Goal: Task Accomplishment & Management: Use online tool/utility

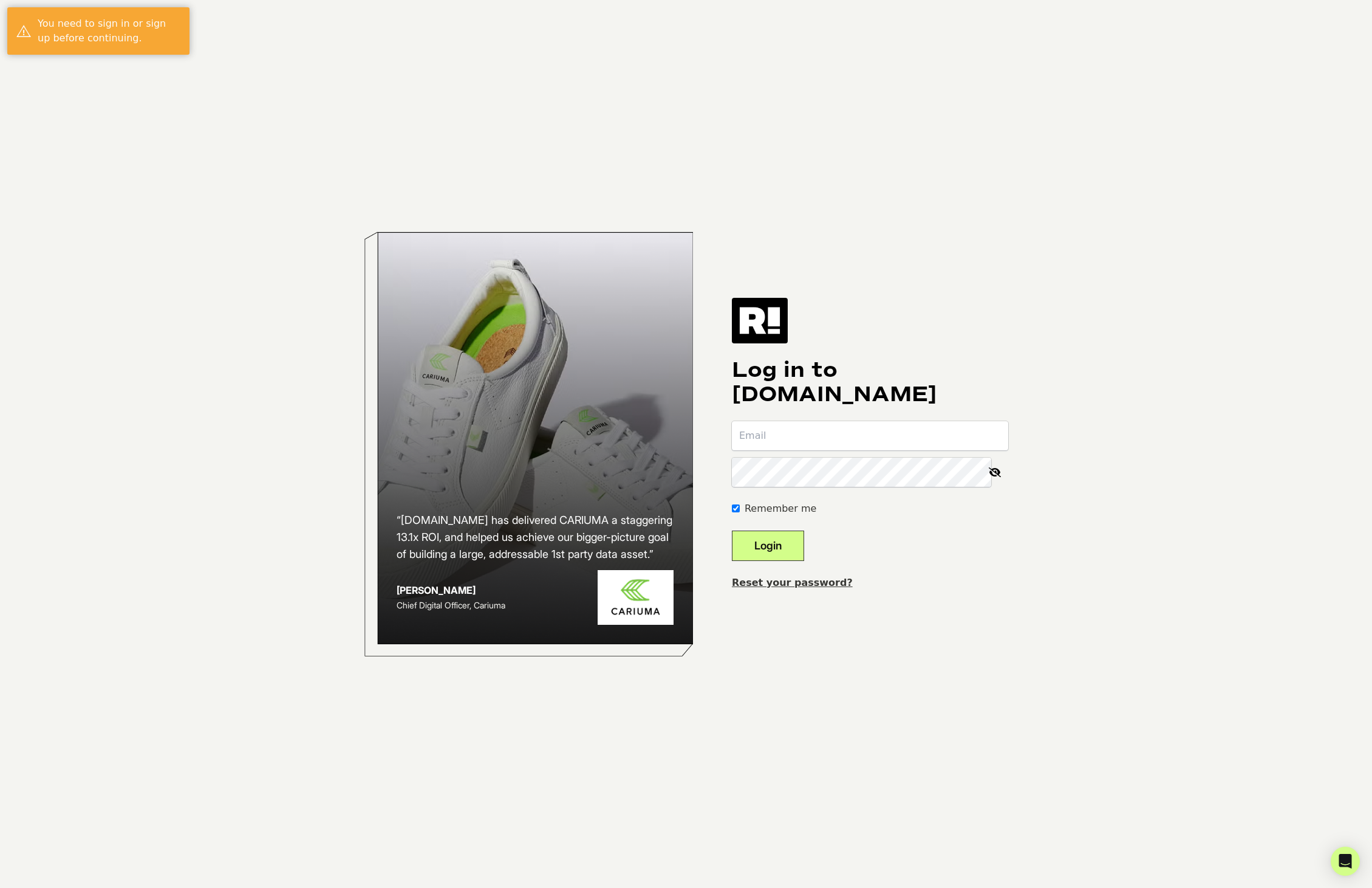
type input "mmessina@tagstrategies.co"
click at [784, 545] on button "Login" at bounding box center [768, 546] width 72 height 30
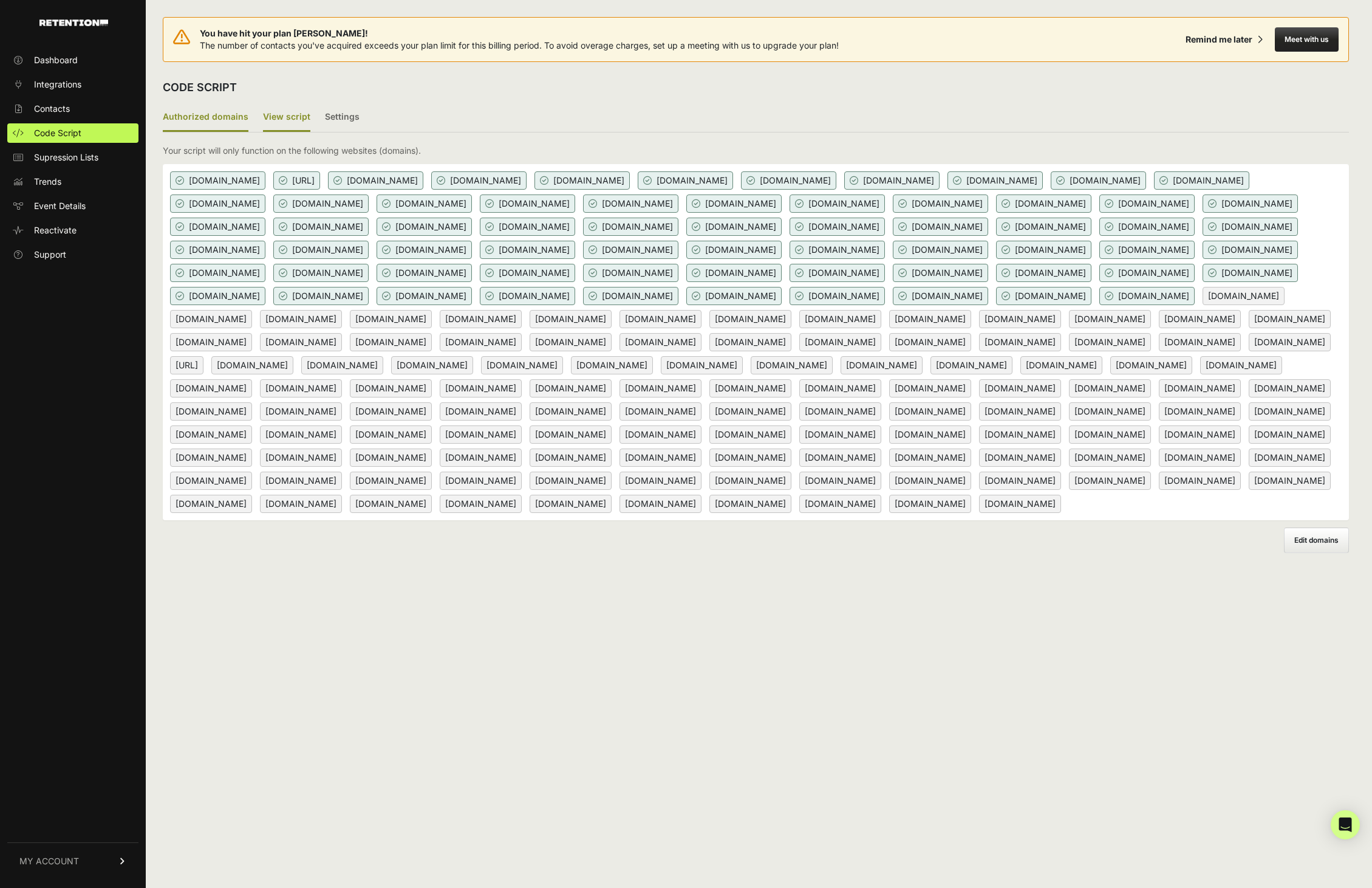
click at [289, 121] on label "View script" at bounding box center [286, 118] width 47 height 29
click at [0, 0] on input "View script" at bounding box center [0, 0] width 0 height 0
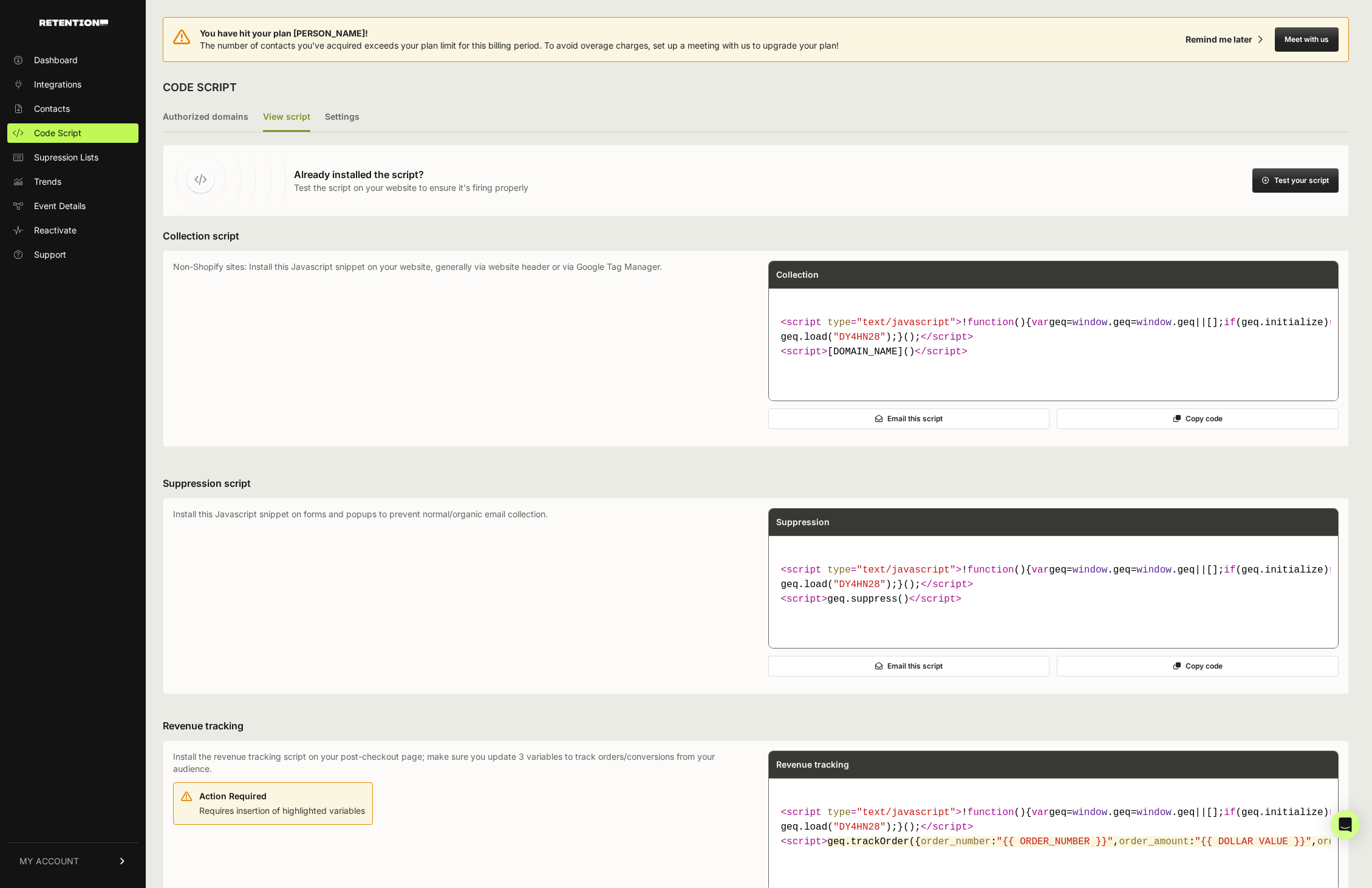
click at [1214, 429] on button "Copy code" at bounding box center [1197, 418] width 282 height 20
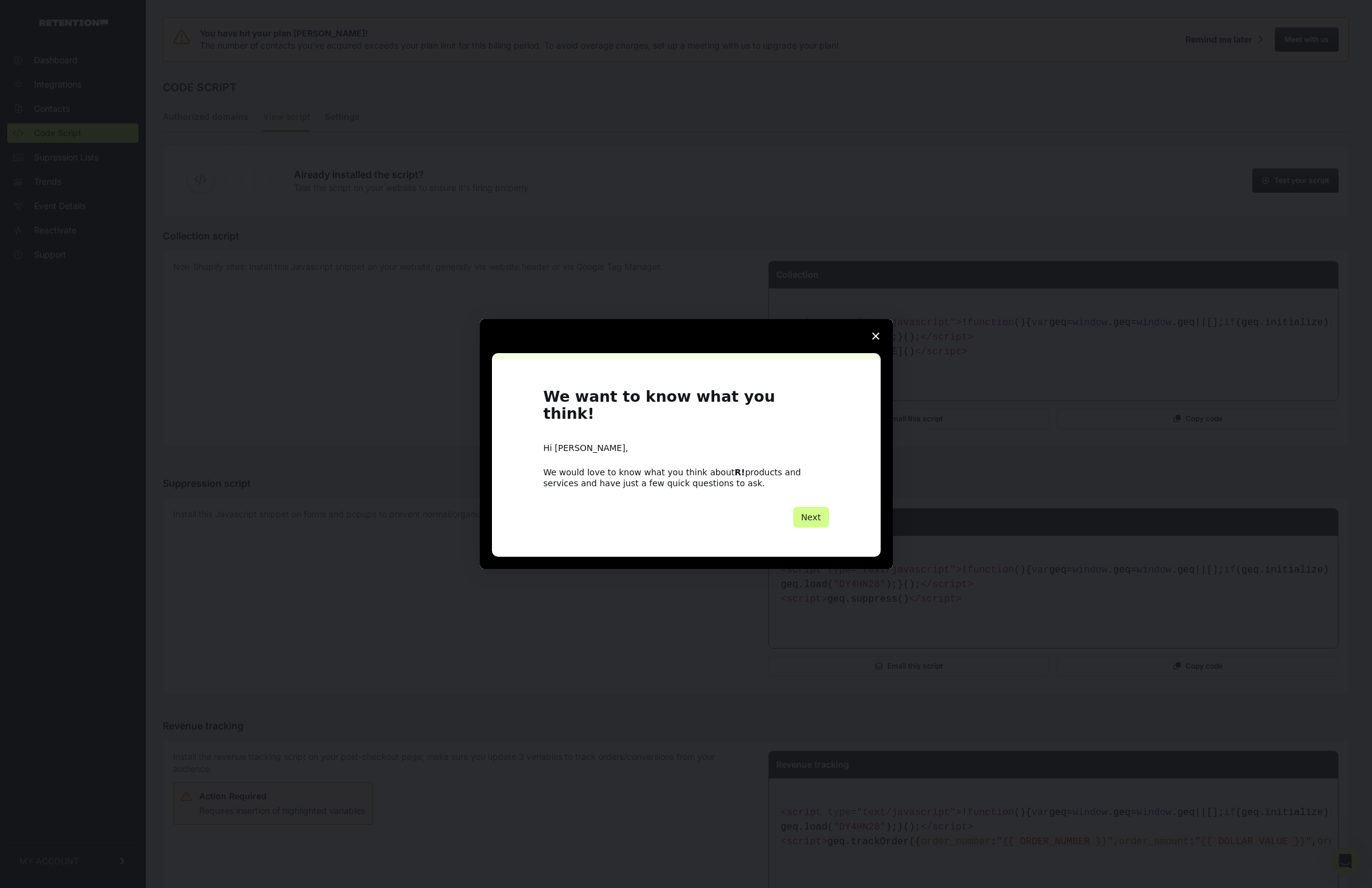
click at [775, 233] on div "Intercom messenger" at bounding box center [686, 444] width 1372 height 888
click at [878, 340] on span "Close survey" at bounding box center [875, 335] width 34 height 34
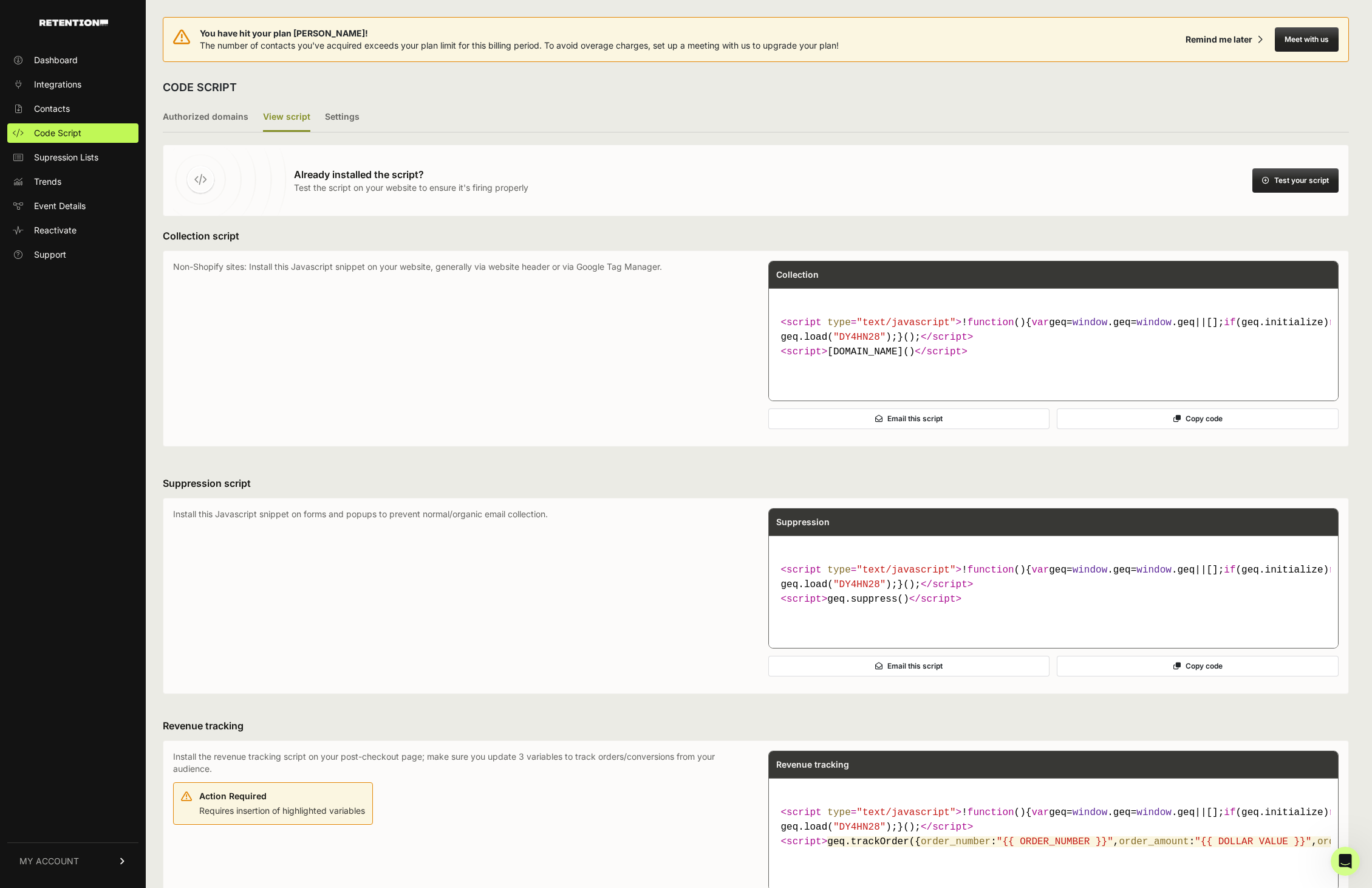
click at [1160, 676] on button "Copy code" at bounding box center [1197, 666] width 282 height 20
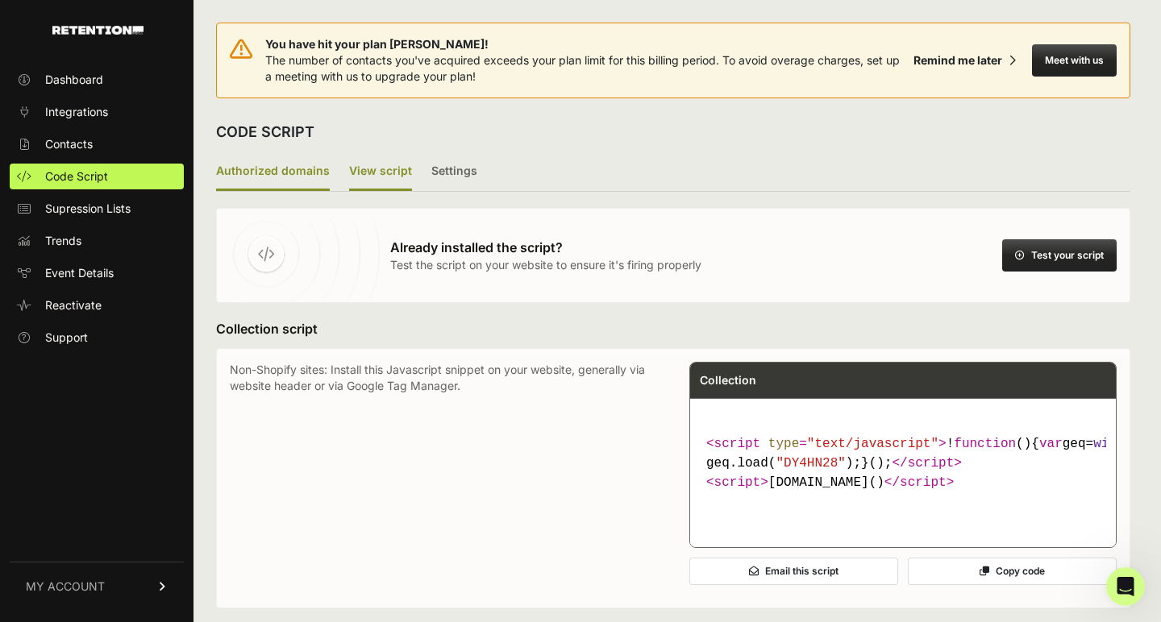
click at [265, 182] on label "Authorized domains" at bounding box center [273, 172] width 114 height 38
click at [0, 0] on input "Authorized domains" at bounding box center [0, 0] width 0 height 0
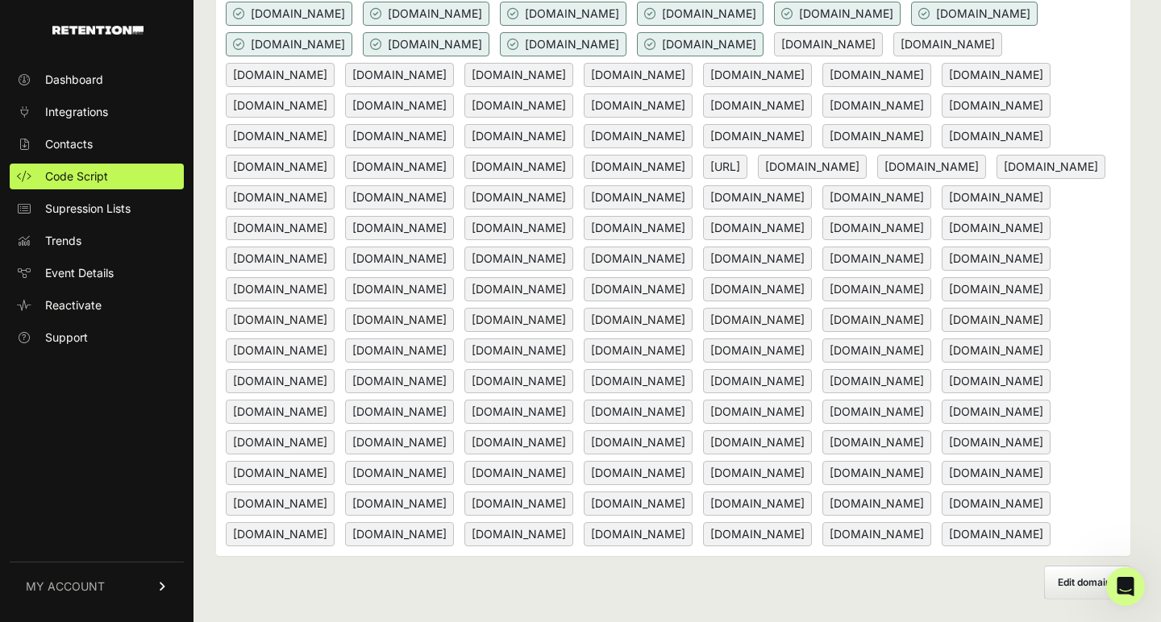
scroll to position [700, 0]
click at [1074, 619] on div "You have hit your plan max! The number of contacts you've acquired exceeds your…" at bounding box center [672, 53] width 959 height 1140
click at [1074, 588] on span "Edit domains" at bounding box center [1086, 582] width 59 height 12
click at [0, 0] on input "Add domain" at bounding box center [0, 0] width 0 height 0
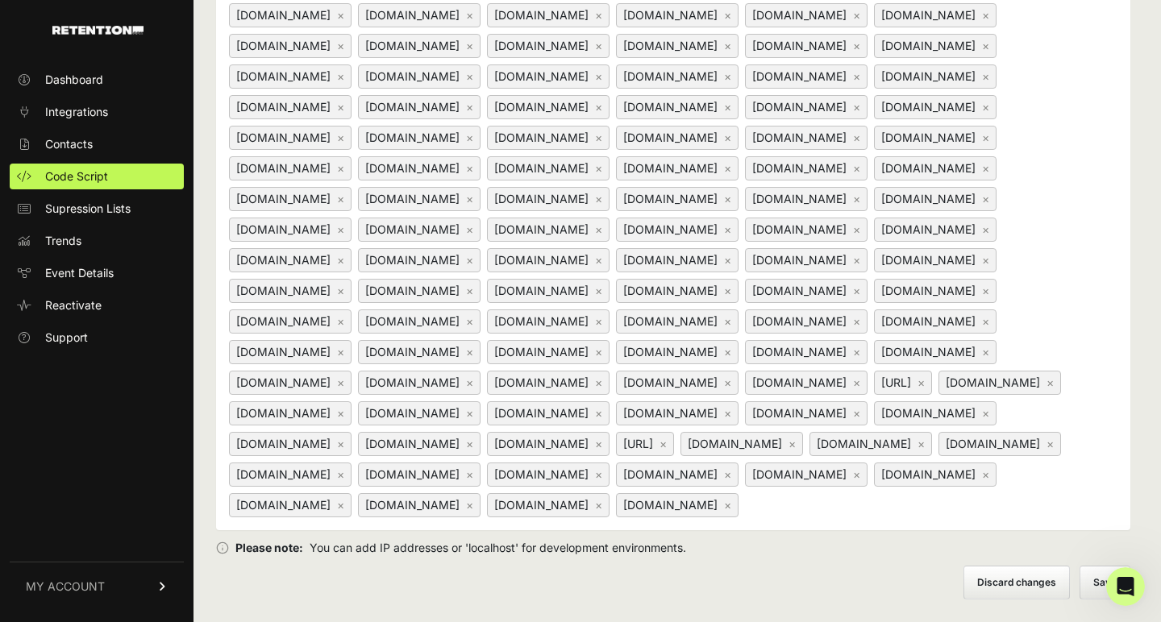
scroll to position [814, 0]
click at [1000, 517] on div "www.yanceyformayor.com × www.americasmarketinggroup.com × www.barakatforsenate.…" at bounding box center [673, 61] width 914 height 938
paste input "[DOMAIN_NAME]"
type input "[DOMAIN_NAME]"
click at [1087, 579] on button "Save" at bounding box center [1105, 583] width 49 height 32
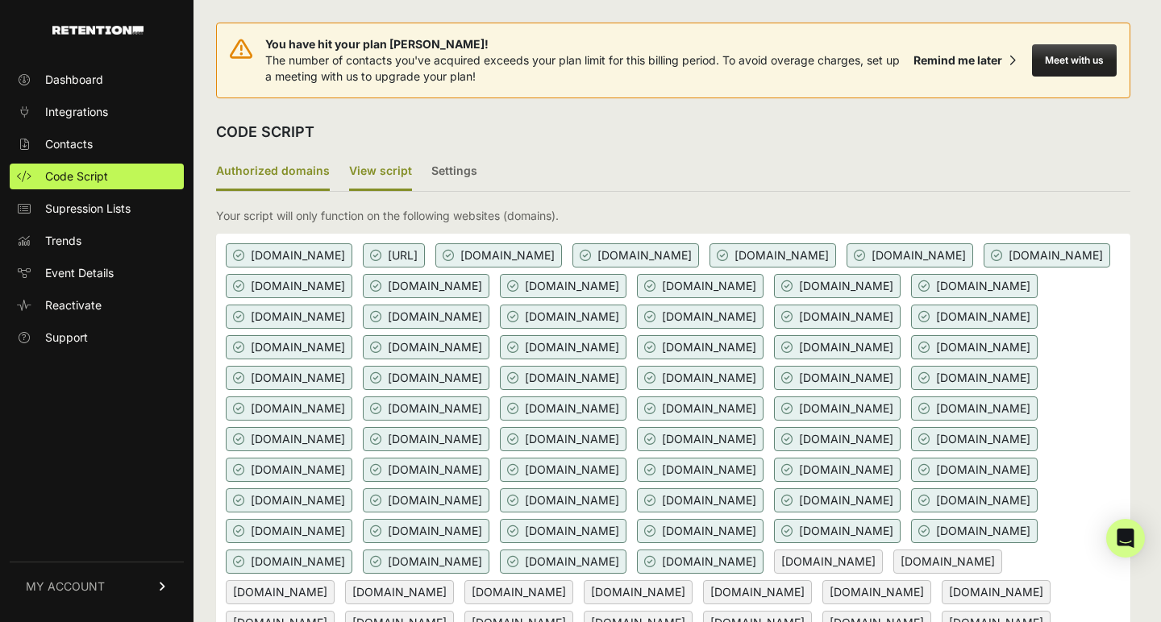
click at [401, 164] on label "View script" at bounding box center [380, 172] width 63 height 38
click at [0, 0] on input "View script" at bounding box center [0, 0] width 0 height 0
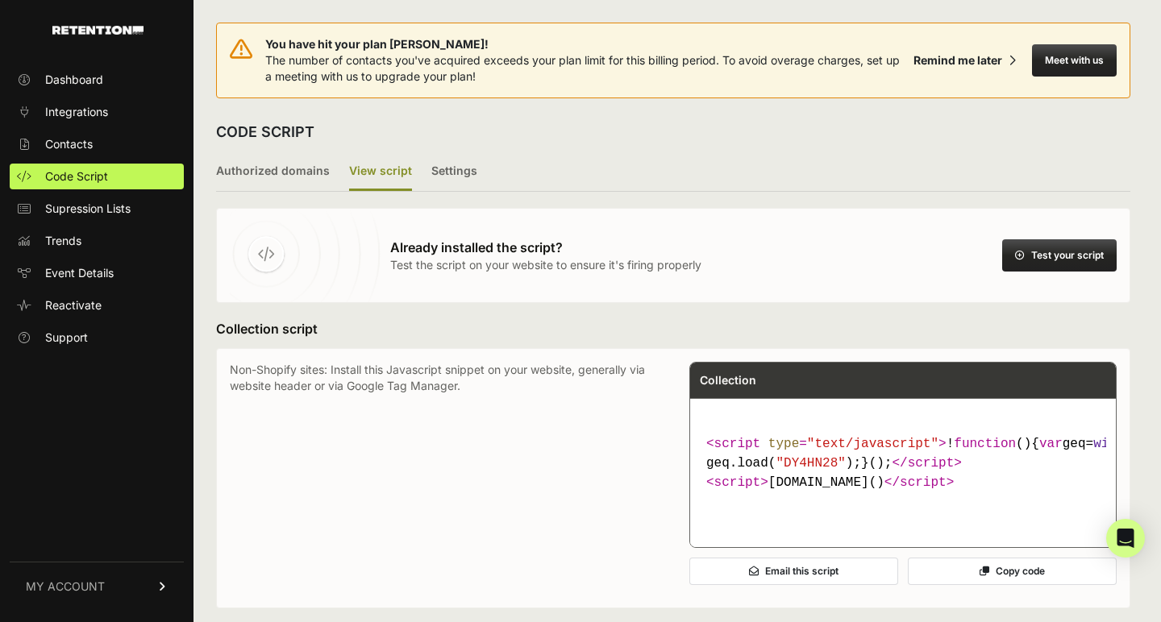
scroll to position [13, 0]
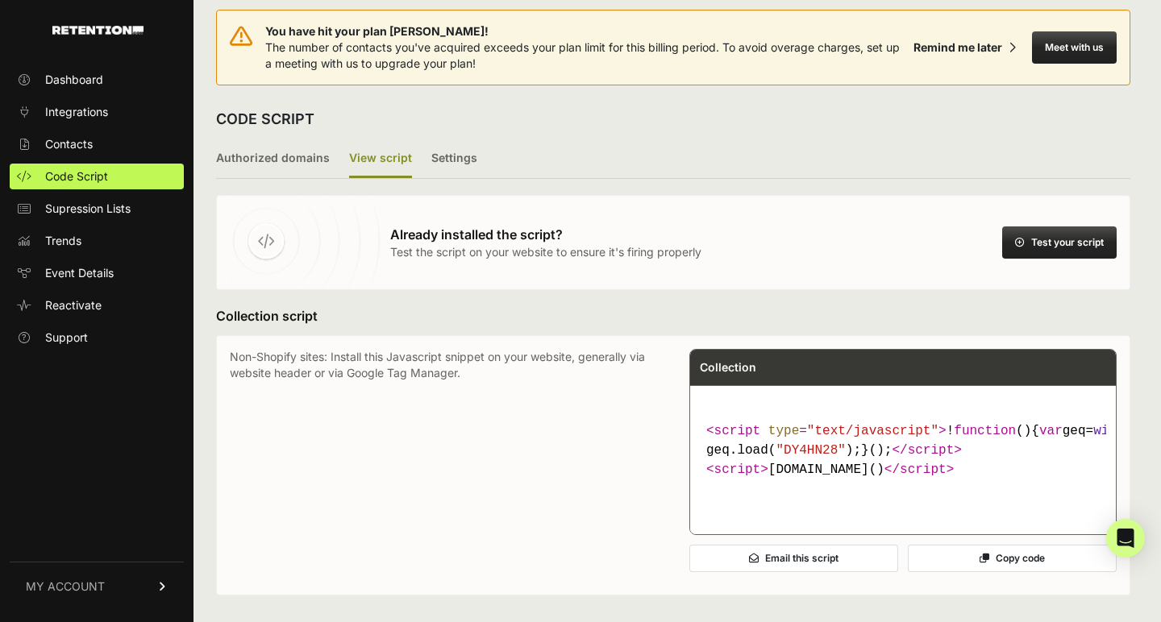
click at [1052, 242] on button "Test your script" at bounding box center [1059, 242] width 114 height 32
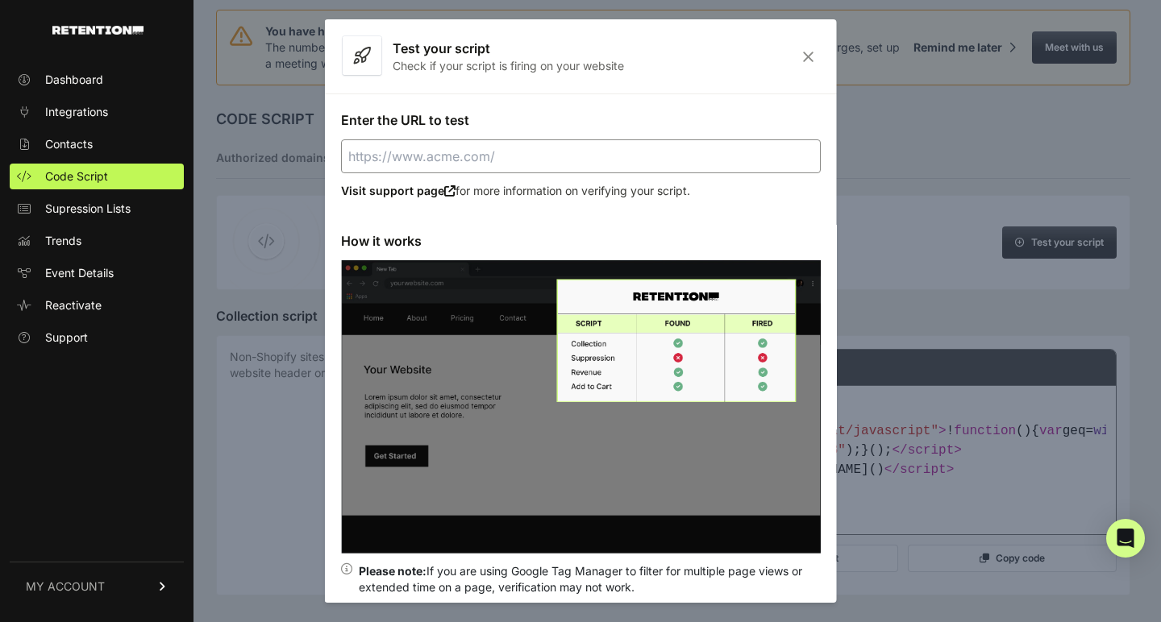
click at [567, 160] on input "Enter the URL to test" at bounding box center [581, 156] width 480 height 34
paste input "stopnewsompac.com"
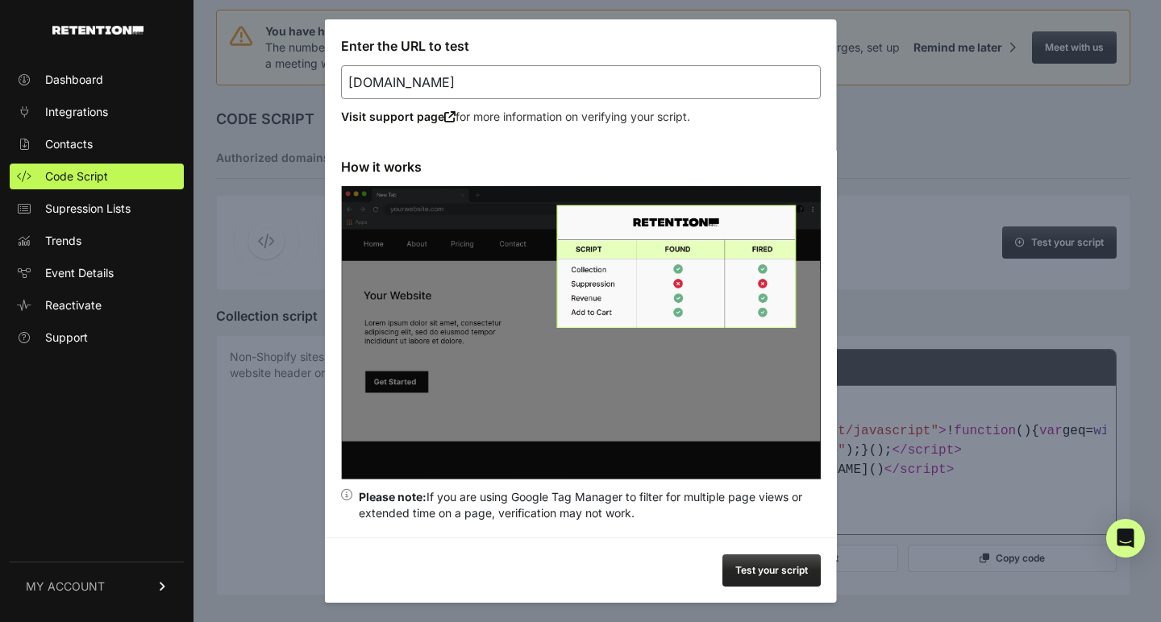
scroll to position [74, 0]
click at [767, 580] on button "Test your script" at bounding box center [771, 571] width 98 height 32
type input "https://stopnewsompac.com"
click at [893, 314] on div at bounding box center [580, 311] width 1161 height 622
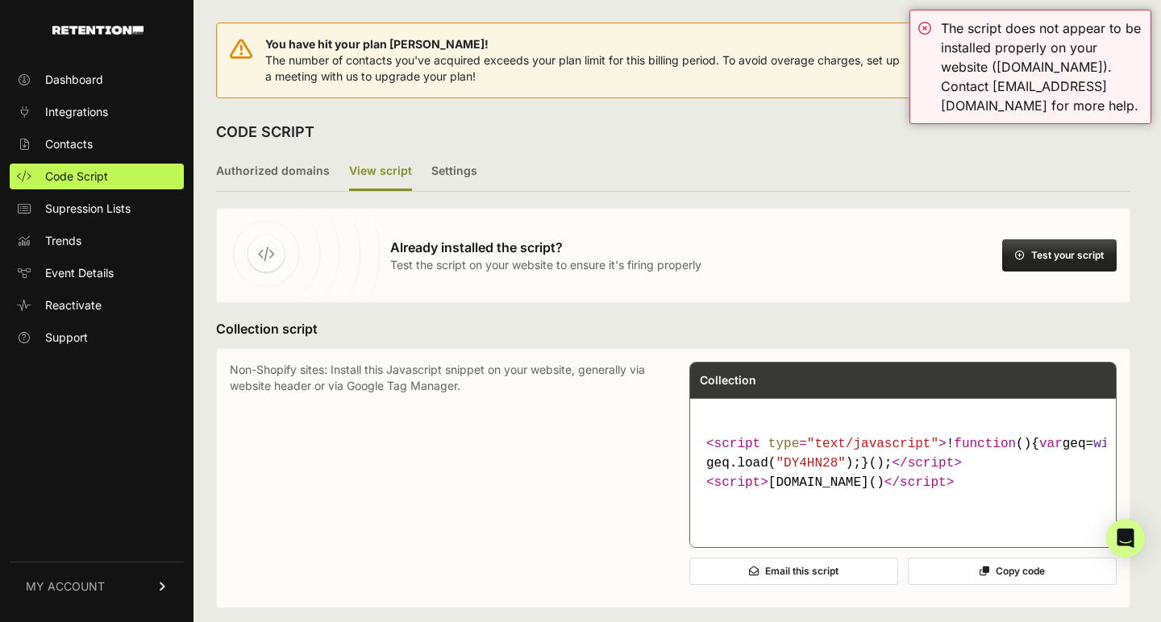
scroll to position [0, 0]
click at [289, 177] on label "Authorized domains" at bounding box center [273, 172] width 114 height 38
click at [0, 0] on input "Authorized domains" at bounding box center [0, 0] width 0 height 0
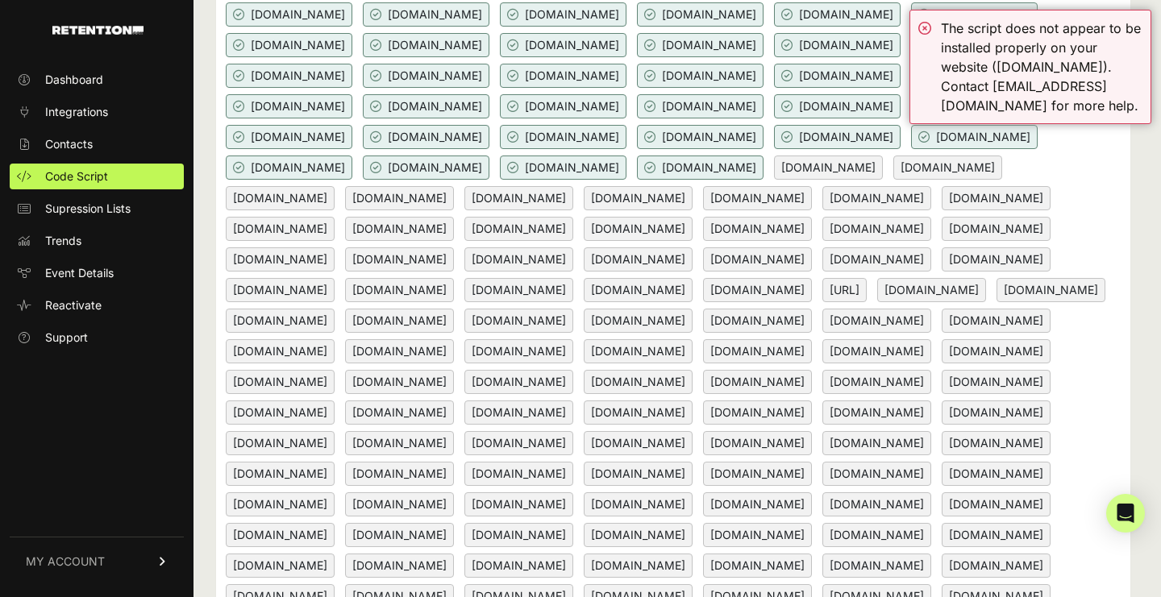
scroll to position [395, 0]
click at [124, 92] on link "Dashboard" at bounding box center [97, 80] width 174 height 26
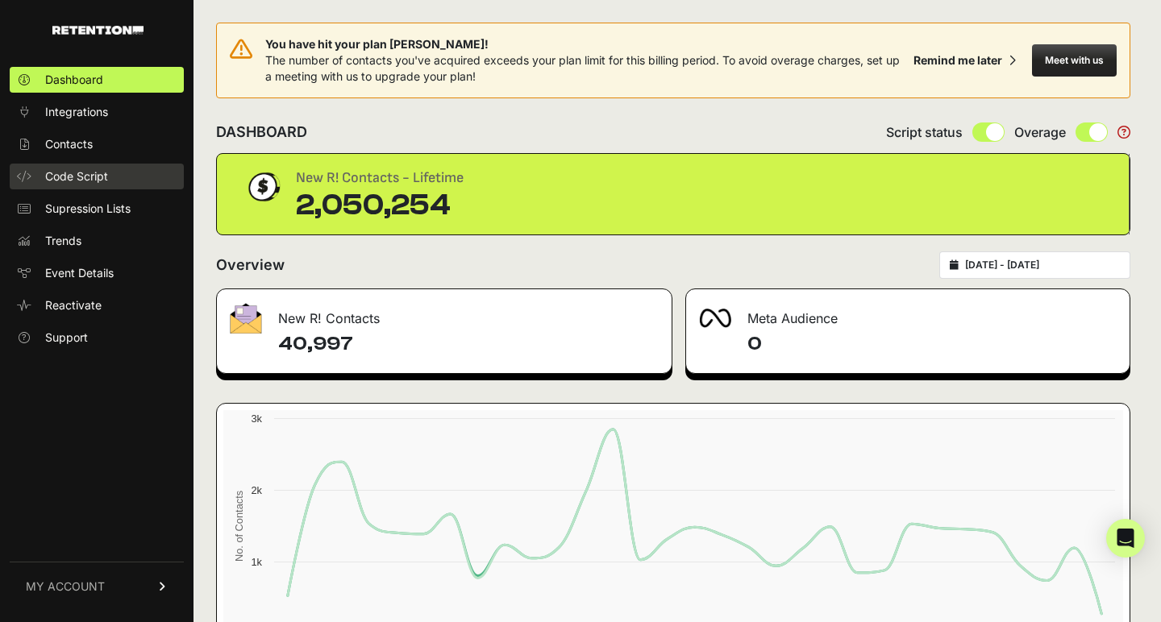
click at [135, 168] on link "Code Script" at bounding box center [97, 177] width 174 height 26
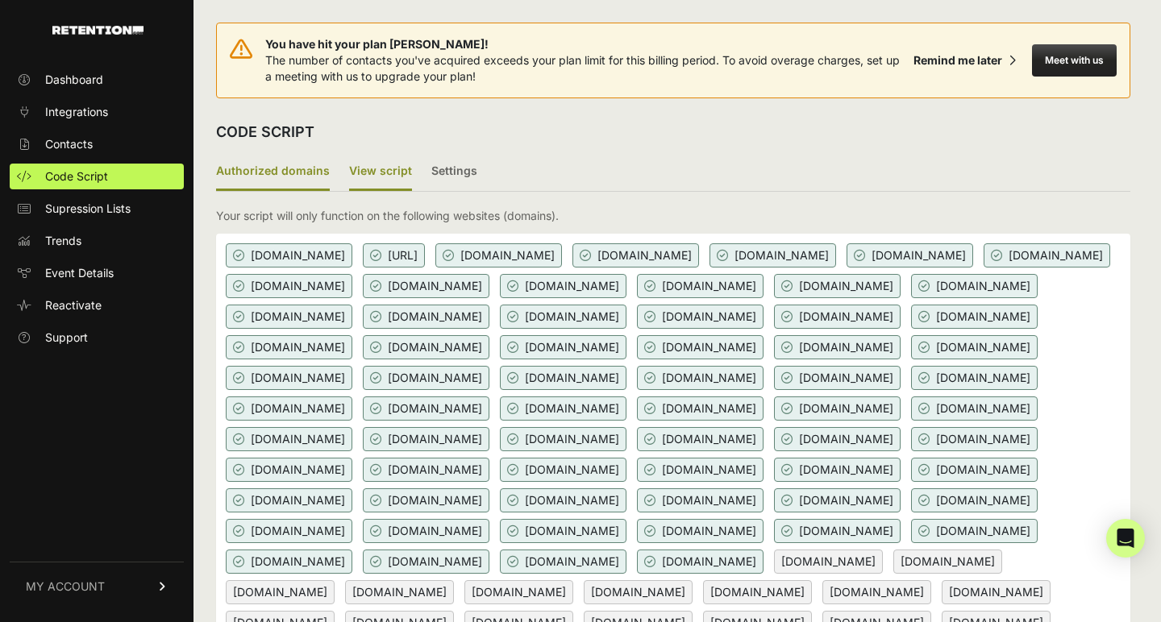
click at [396, 171] on label "View script" at bounding box center [380, 172] width 63 height 38
click at [0, 0] on input "View script" at bounding box center [0, 0] width 0 height 0
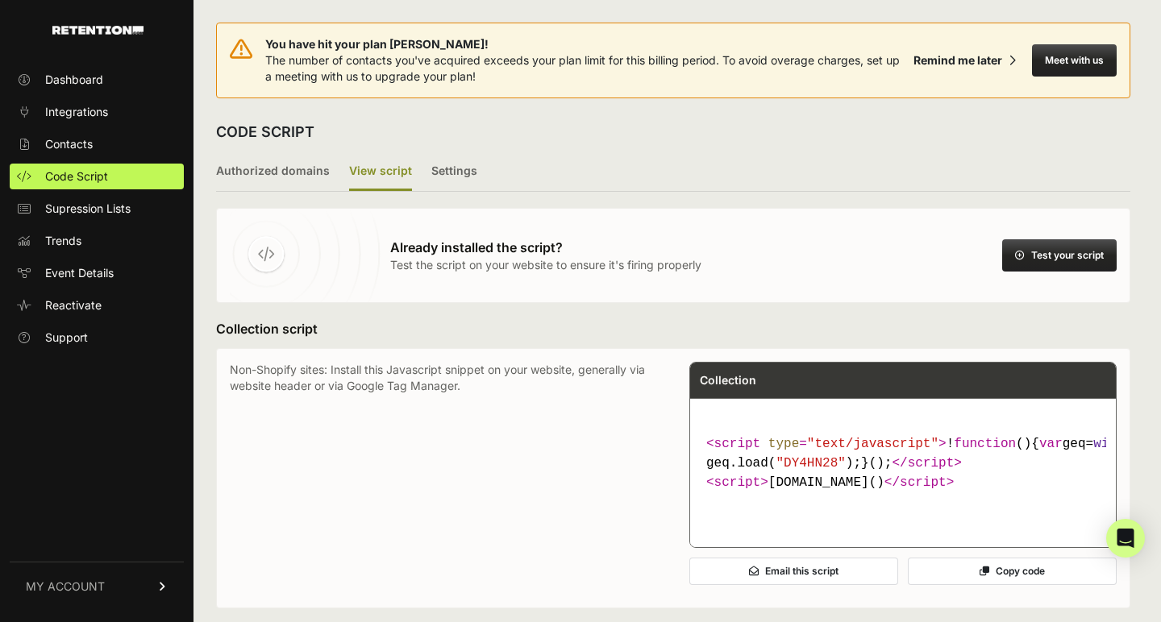
click at [1058, 246] on button "Test your script" at bounding box center [1059, 255] width 114 height 32
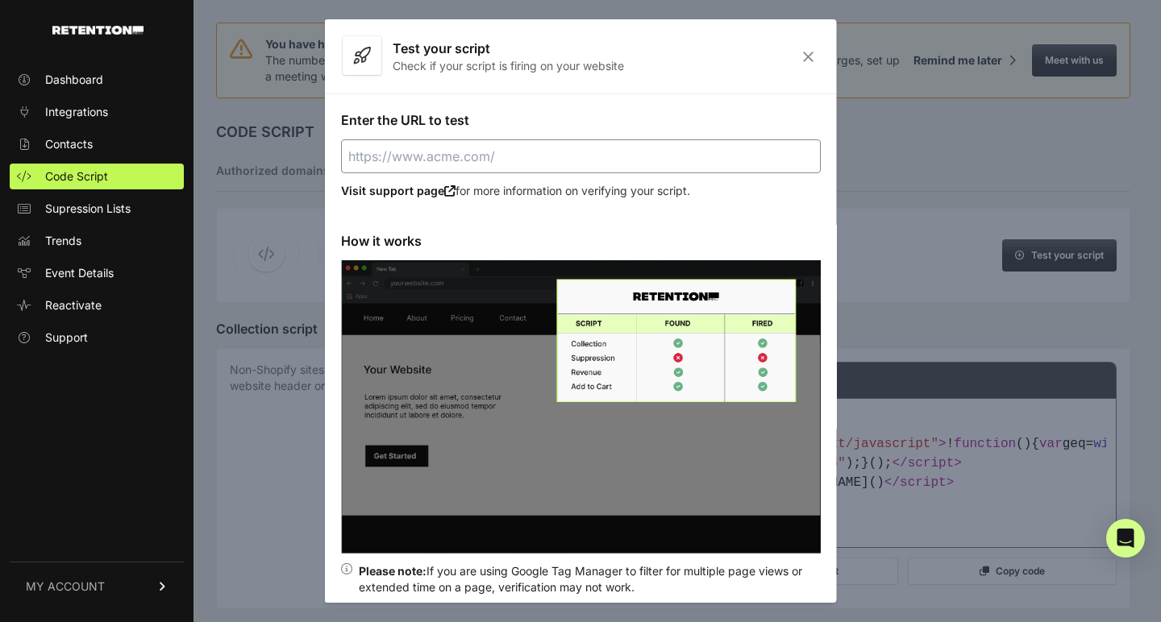
click at [677, 148] on input "Enter the URL to test" at bounding box center [581, 156] width 480 height 34
paste input "stopnewsompac.com"
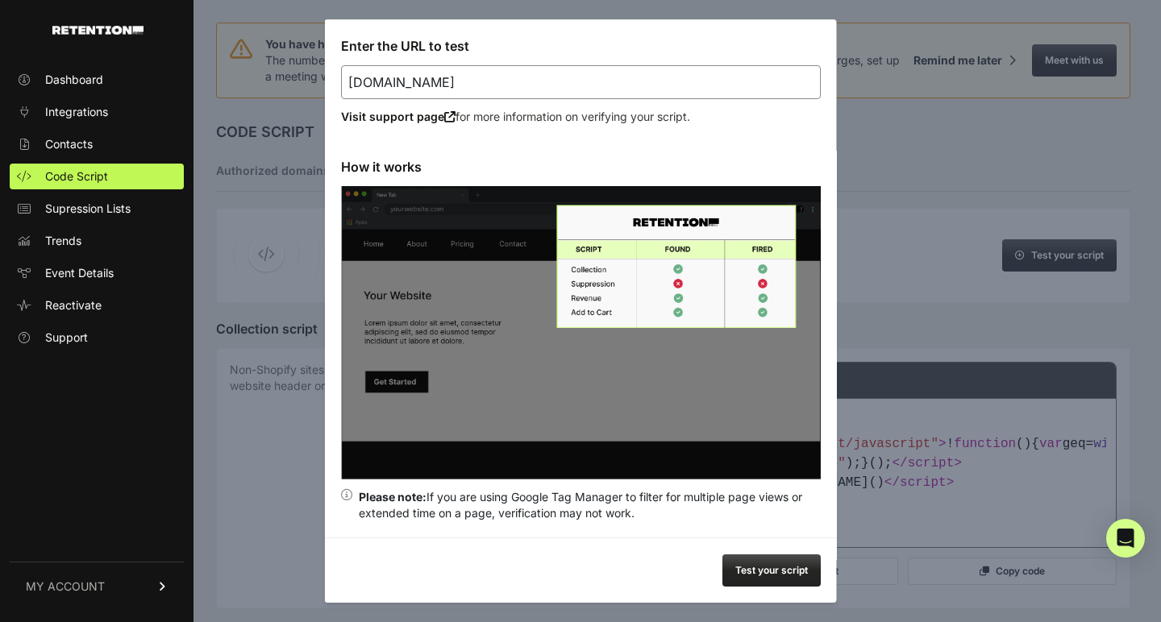
scroll to position [74, 0]
click at [757, 565] on button "Test your script" at bounding box center [771, 571] width 98 height 32
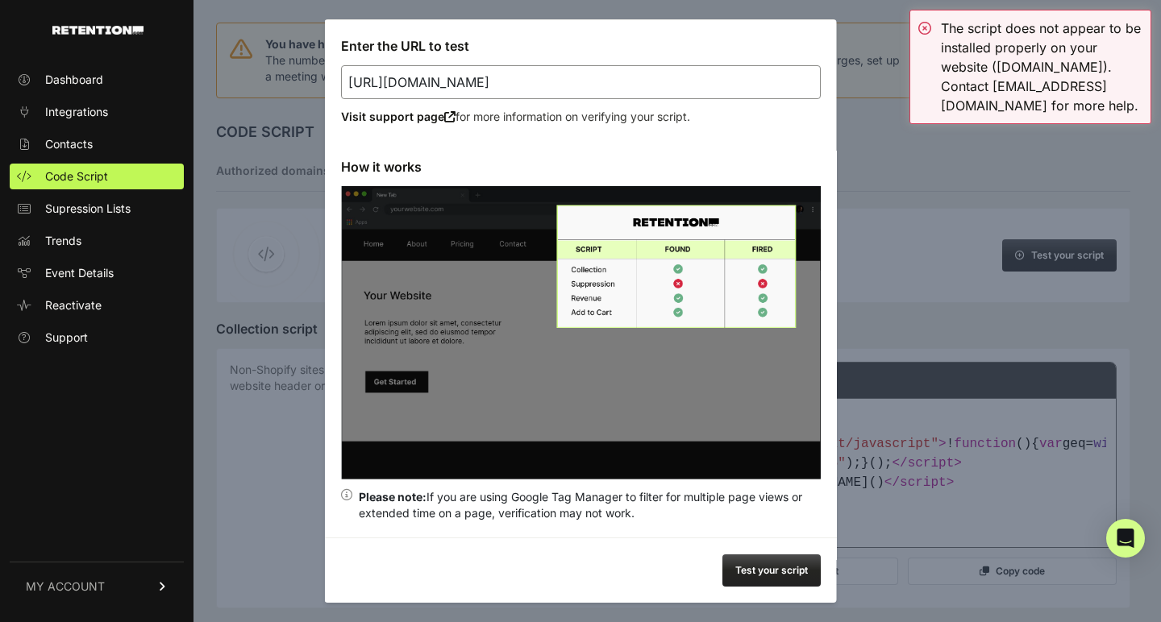
click at [868, 63] on div at bounding box center [580, 311] width 1161 height 622
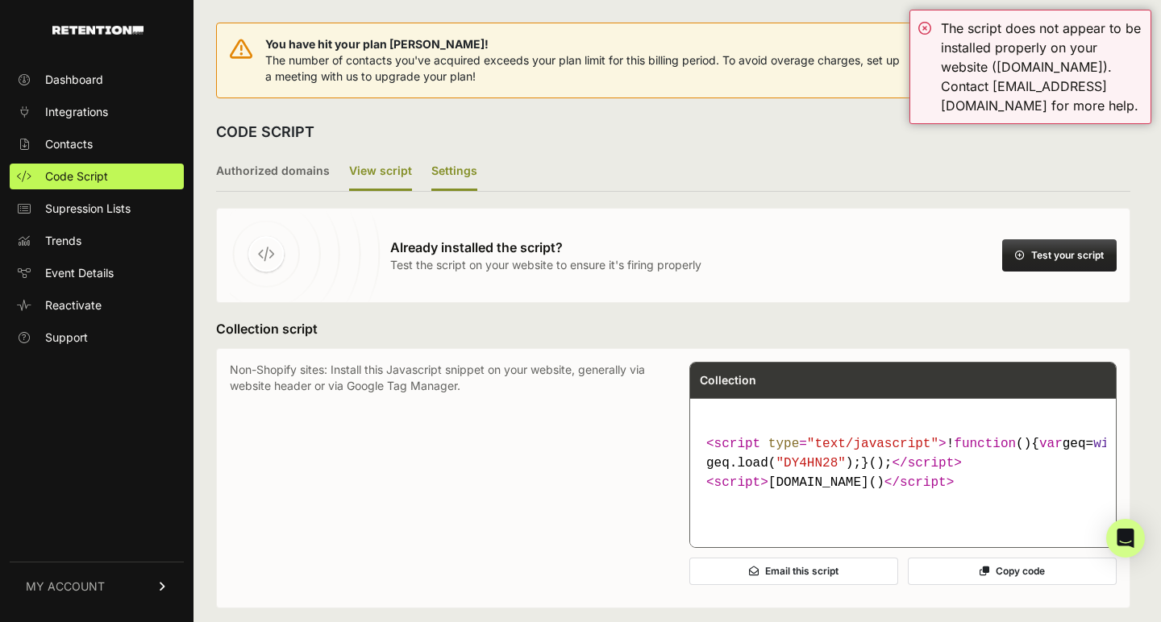
click at [438, 163] on label "Settings" at bounding box center [454, 172] width 46 height 38
click at [0, 0] on input "Settings" at bounding box center [0, 0] width 0 height 0
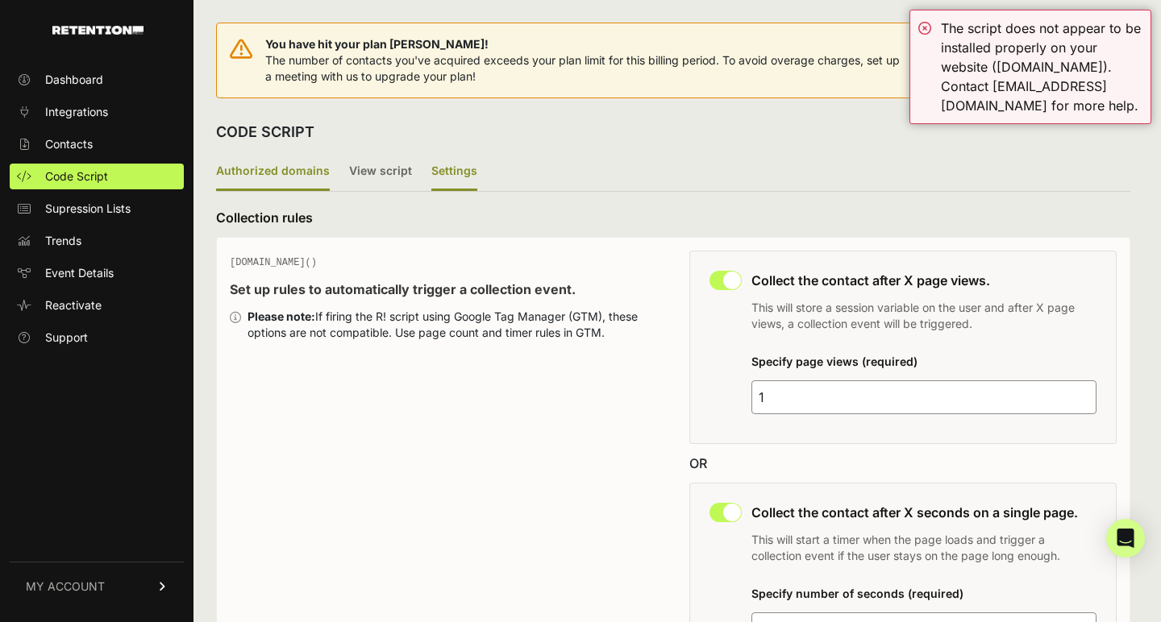
click at [274, 160] on label "Authorized domains" at bounding box center [273, 172] width 114 height 38
click at [0, 0] on input "Authorized domains" at bounding box center [0, 0] width 0 height 0
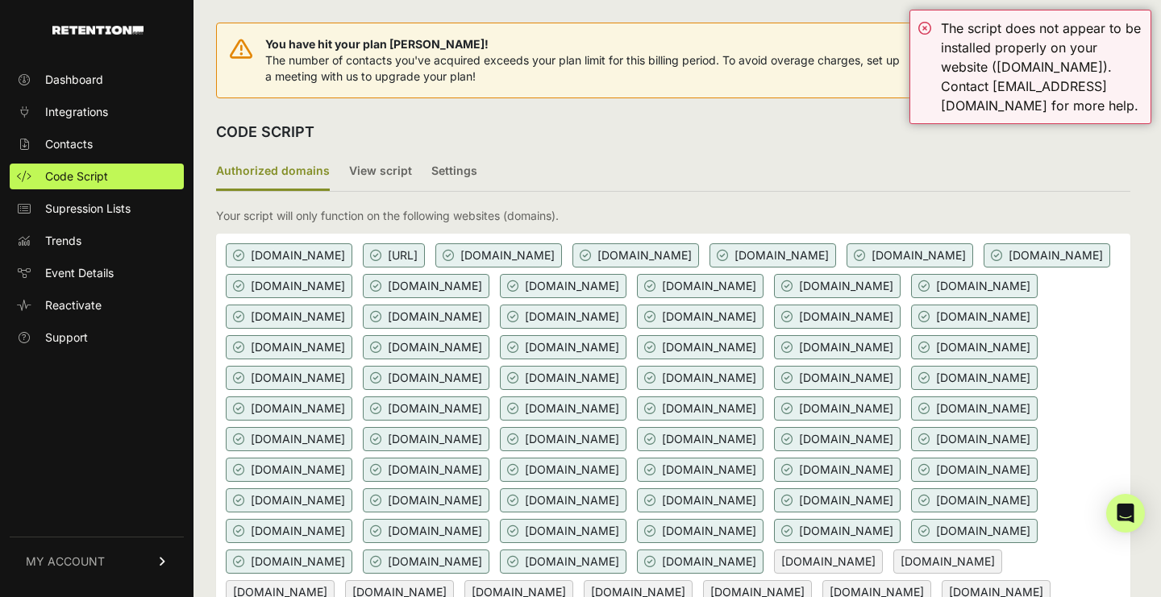
click at [461, 117] on div "CODE SCRIPT" at bounding box center [673, 132] width 914 height 42
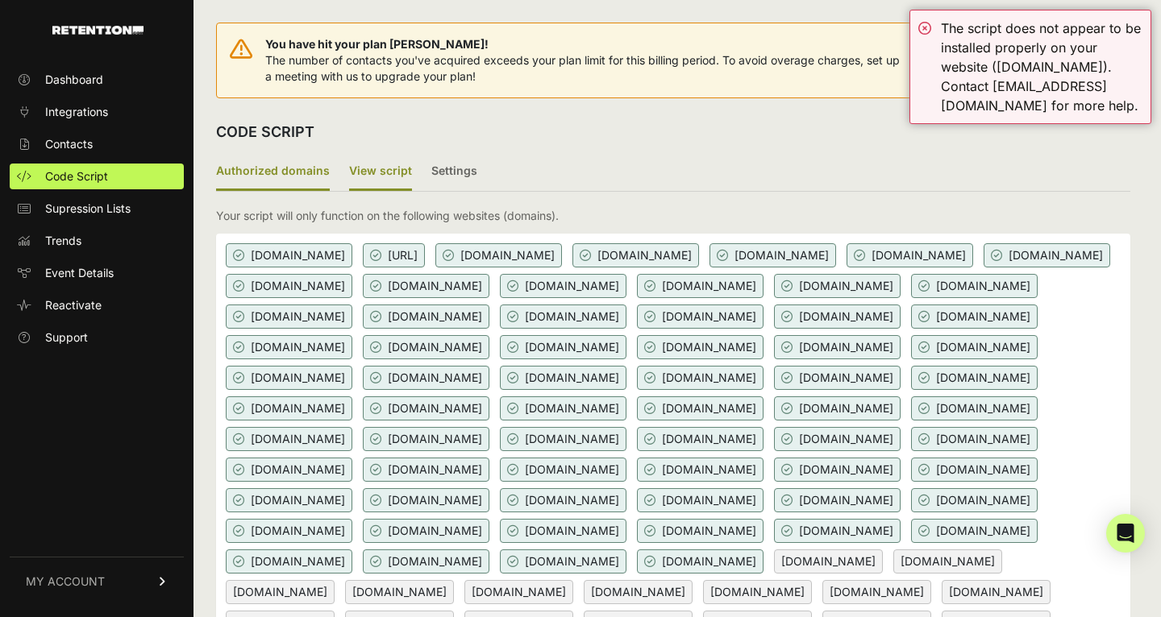
click at [368, 166] on label "View script" at bounding box center [380, 172] width 63 height 38
click at [0, 0] on input "View script" at bounding box center [0, 0] width 0 height 0
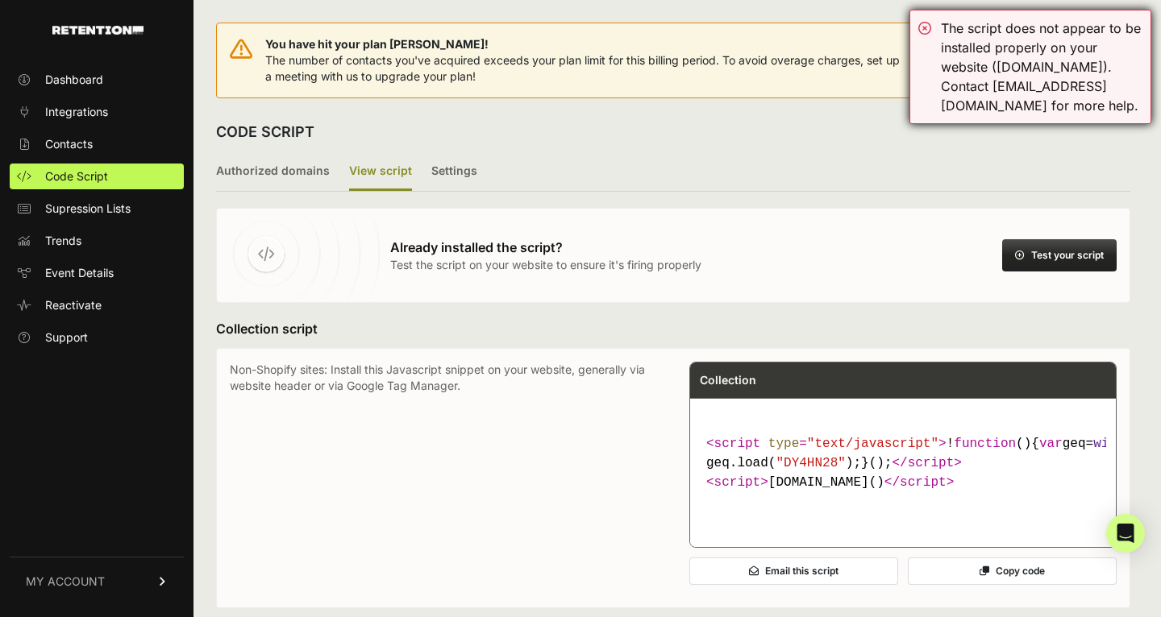
click at [1046, 92] on div "The script does not appear to be installed properly on your website (stopnewsom…" at bounding box center [1041, 67] width 201 height 97
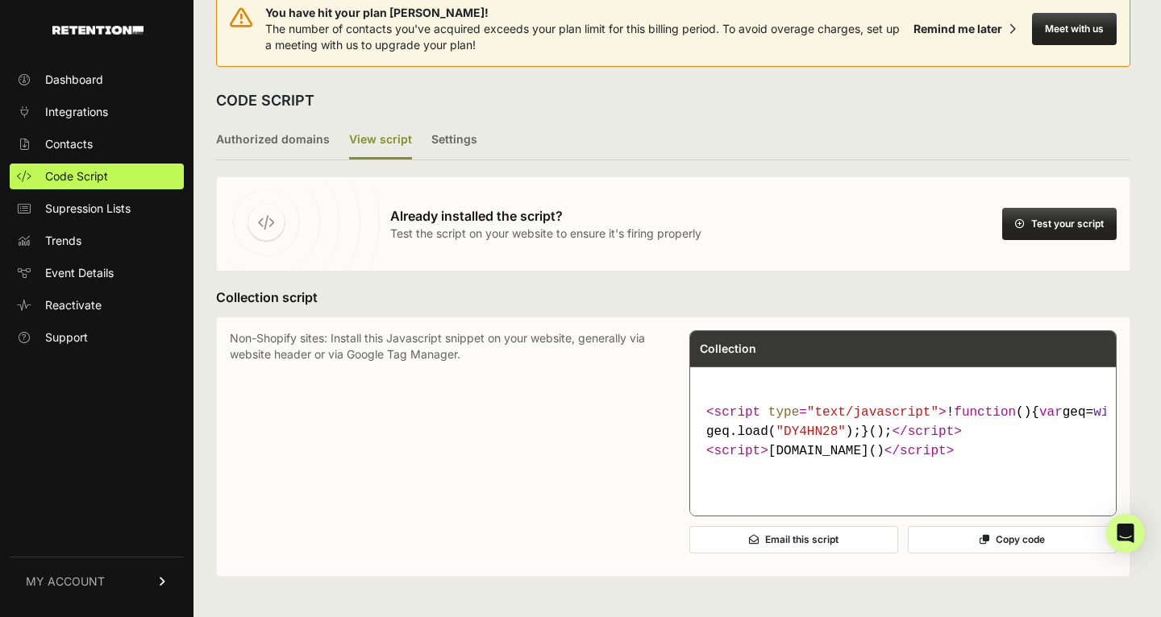
scroll to position [2, 0]
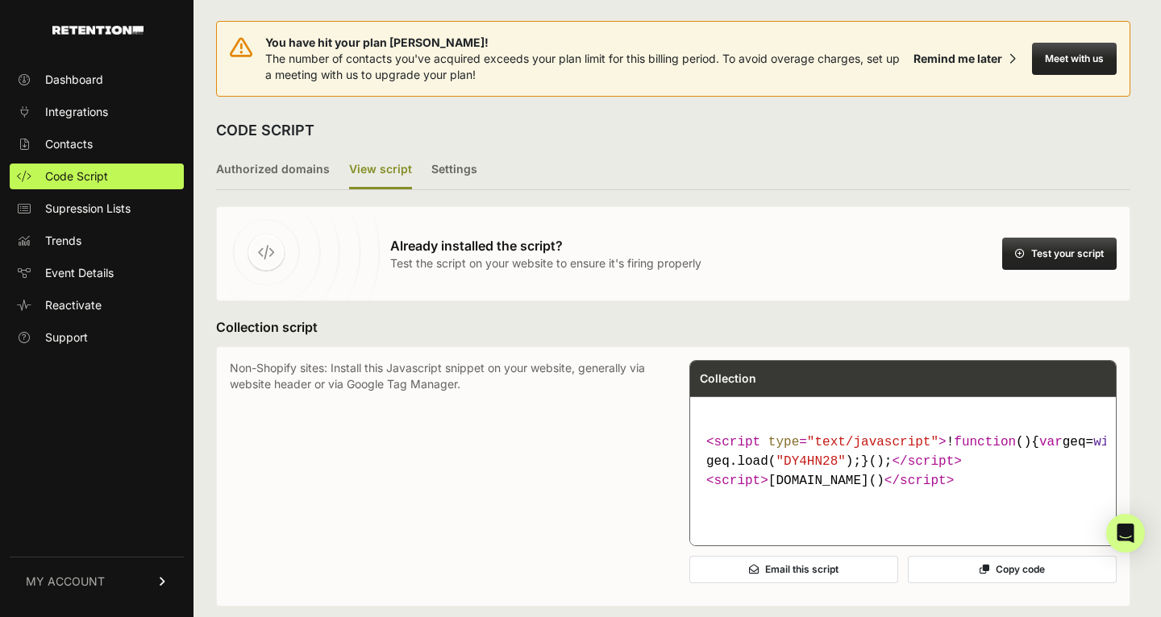
click at [1020, 251] on icon at bounding box center [1020, 254] width 10 height 10
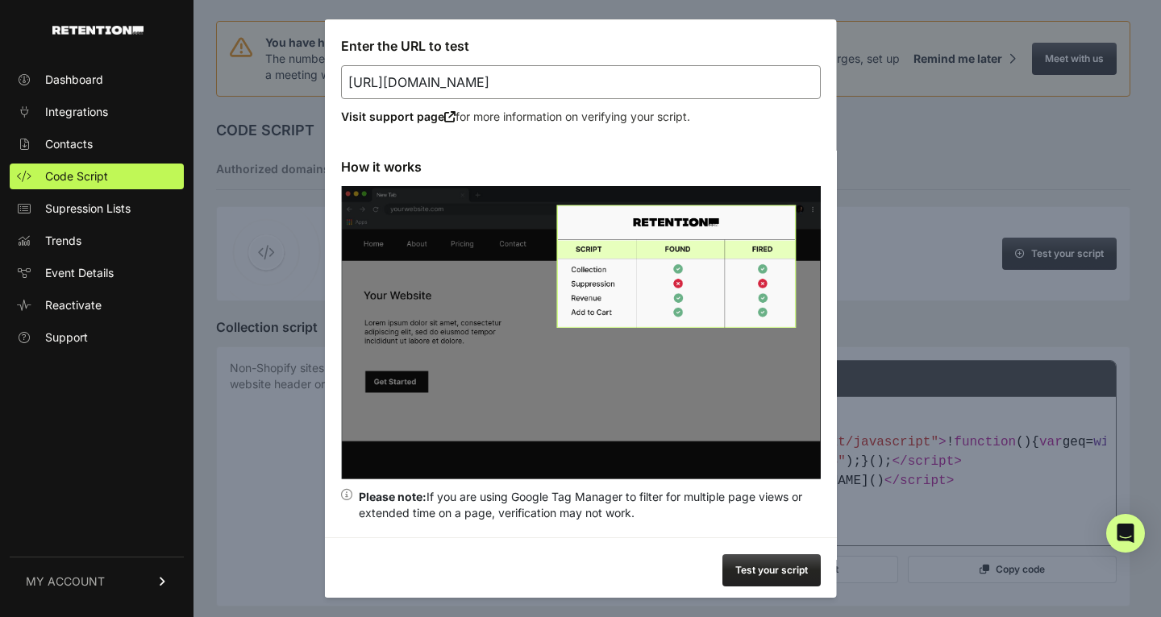
click at [542, 88] on input "https://stopnewsompac.com" at bounding box center [581, 82] width 480 height 34
drag, startPoint x: 393, startPoint y: 83, endPoint x: 301, endPoint y: 83, distance: 91.9
click at [780, 564] on button "Test your script" at bounding box center [771, 571] width 98 height 32
type input "https://stopnewsompac.com"
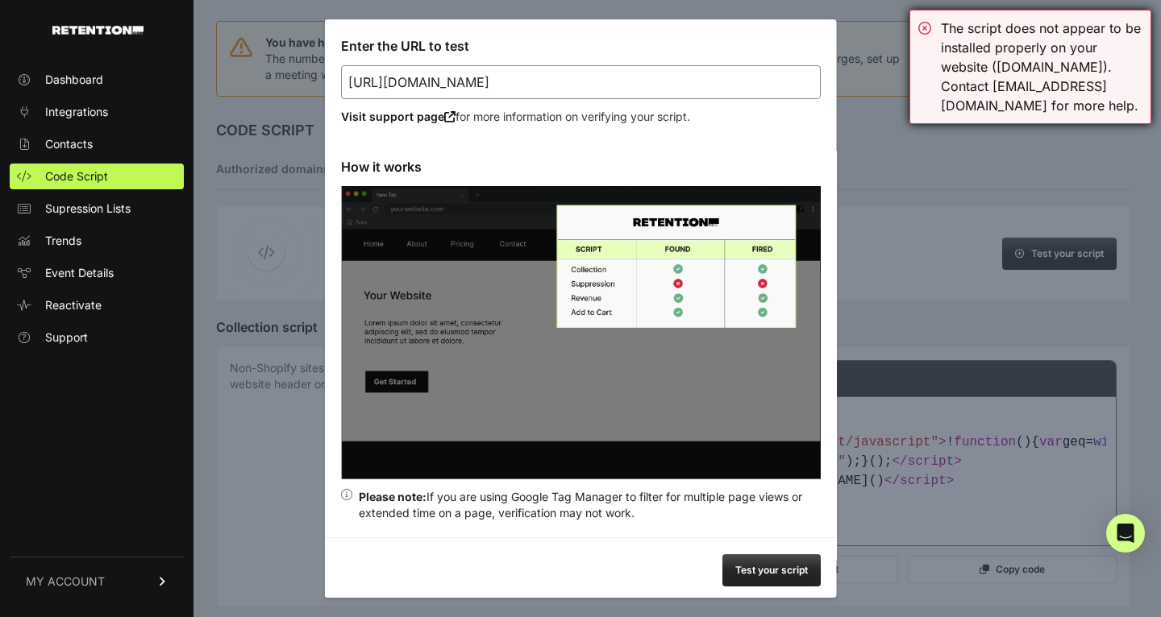
click at [1027, 93] on div "The script does not appear to be installed properly on your website (stopnewsom…" at bounding box center [1041, 67] width 201 height 97
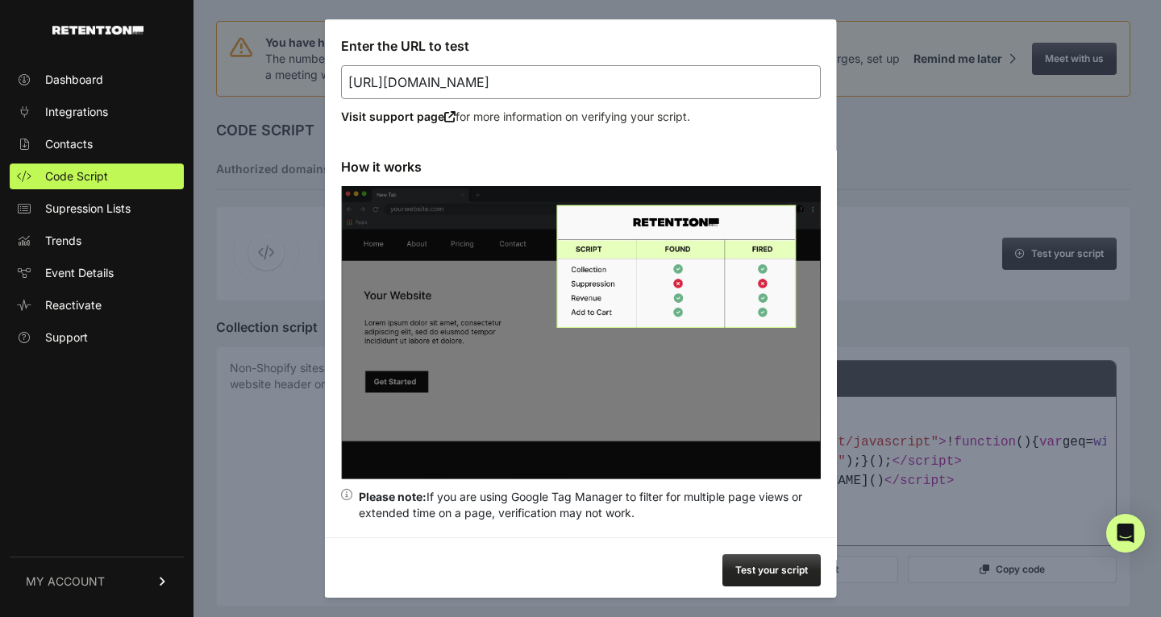
click at [933, 424] on div at bounding box center [580, 308] width 1161 height 617
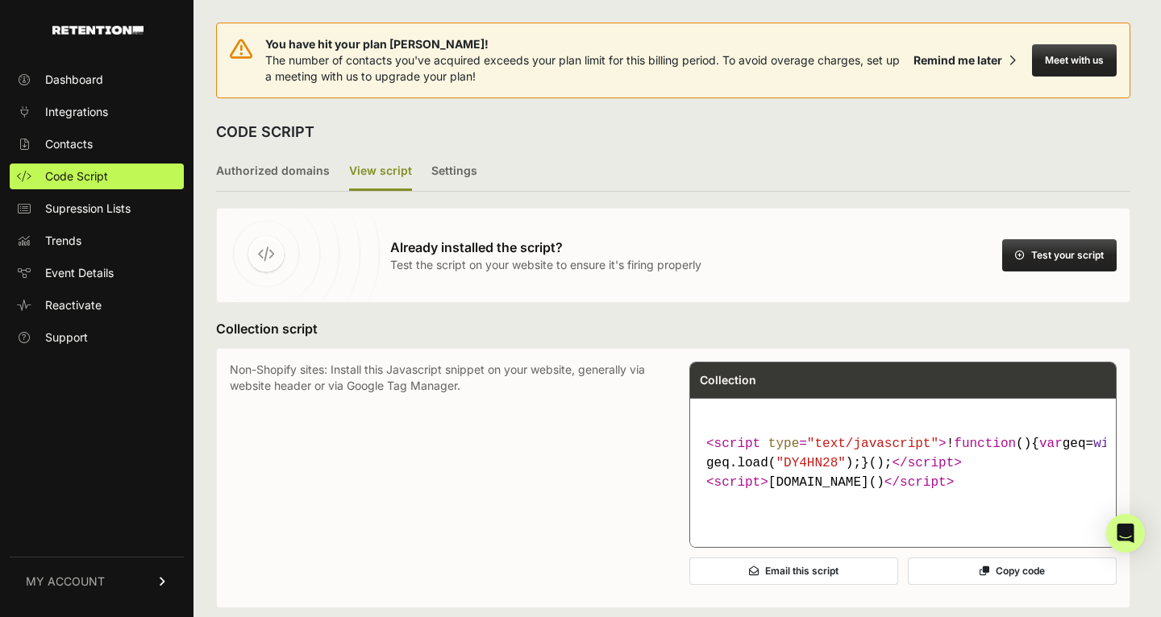
scroll to position [0, 0]
click at [308, 180] on label "Authorized domains" at bounding box center [273, 172] width 114 height 38
click at [0, 0] on input "Authorized domains" at bounding box center [0, 0] width 0 height 0
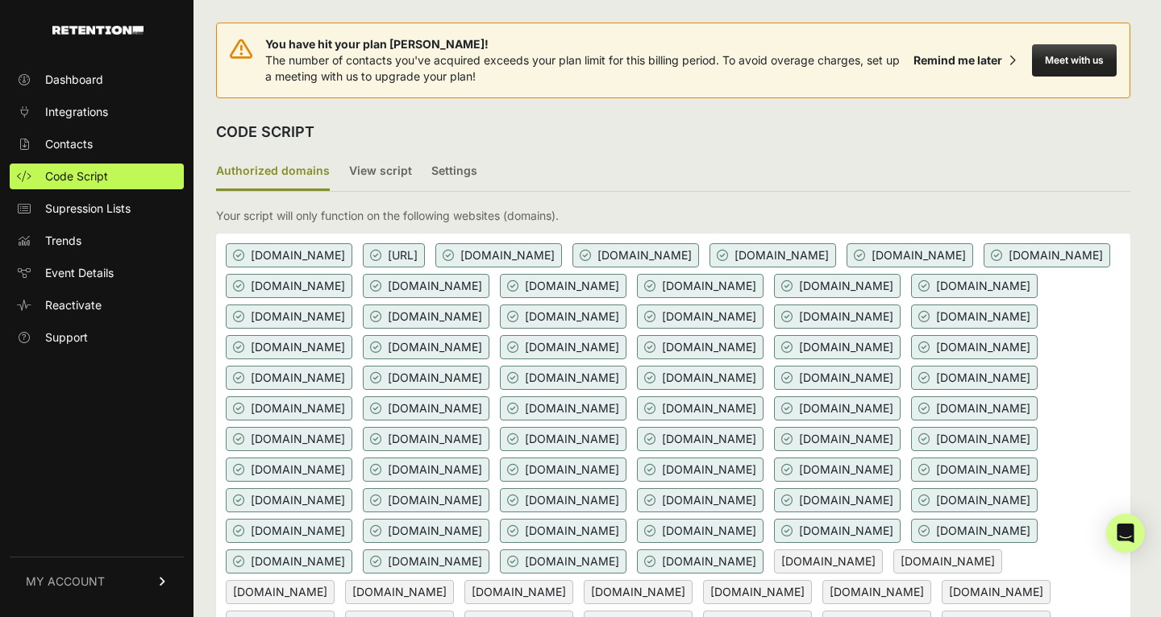
click at [888, 118] on div "CODE SCRIPT" at bounding box center [673, 132] width 914 height 42
click at [351, 174] on label "View script" at bounding box center [380, 172] width 63 height 38
click at [0, 0] on input "View script" at bounding box center [0, 0] width 0 height 0
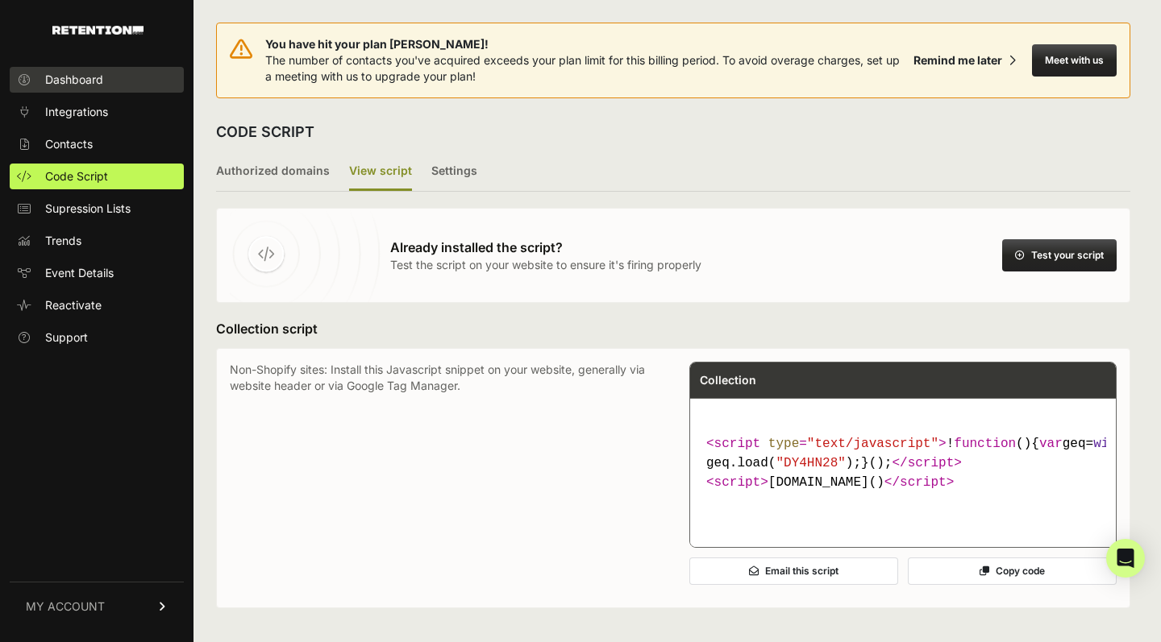
click at [88, 86] on span "Dashboard" at bounding box center [74, 80] width 58 height 16
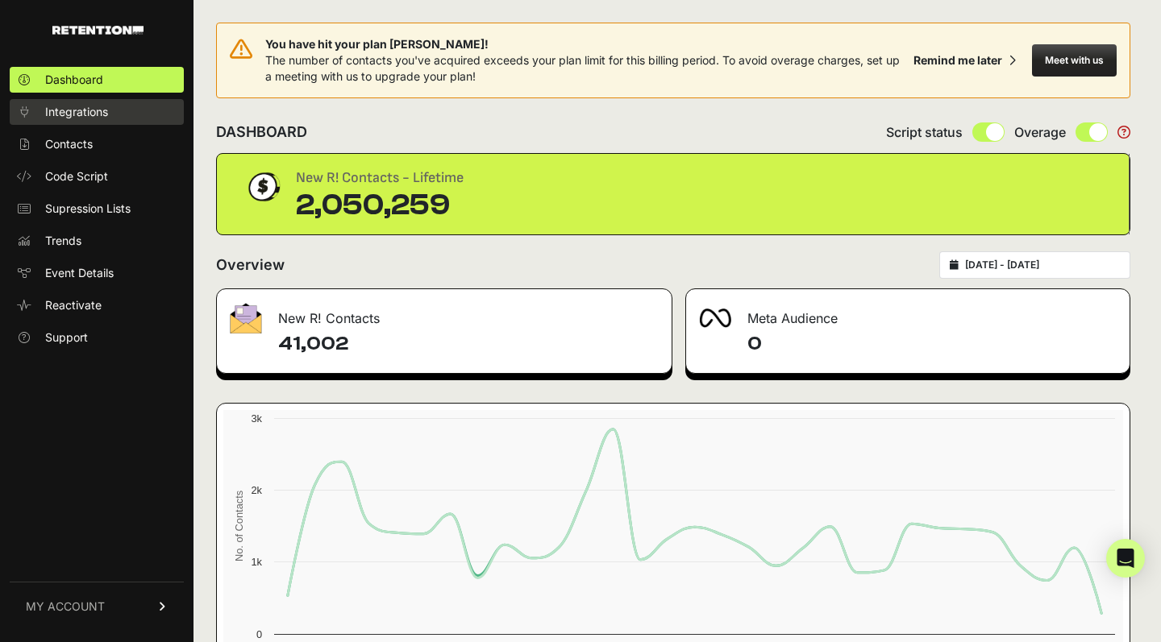
click at [113, 111] on link "Integrations" at bounding box center [97, 112] width 174 height 26
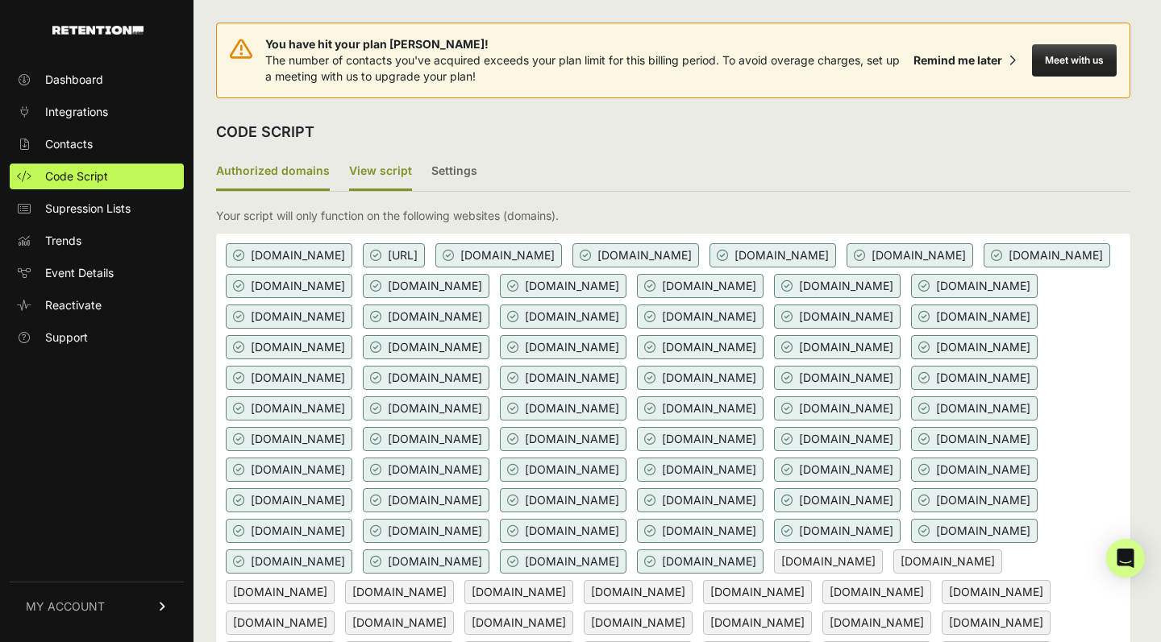
click at [388, 182] on label "View script" at bounding box center [380, 172] width 63 height 38
click at [0, 0] on input "View script" at bounding box center [0, 0] width 0 height 0
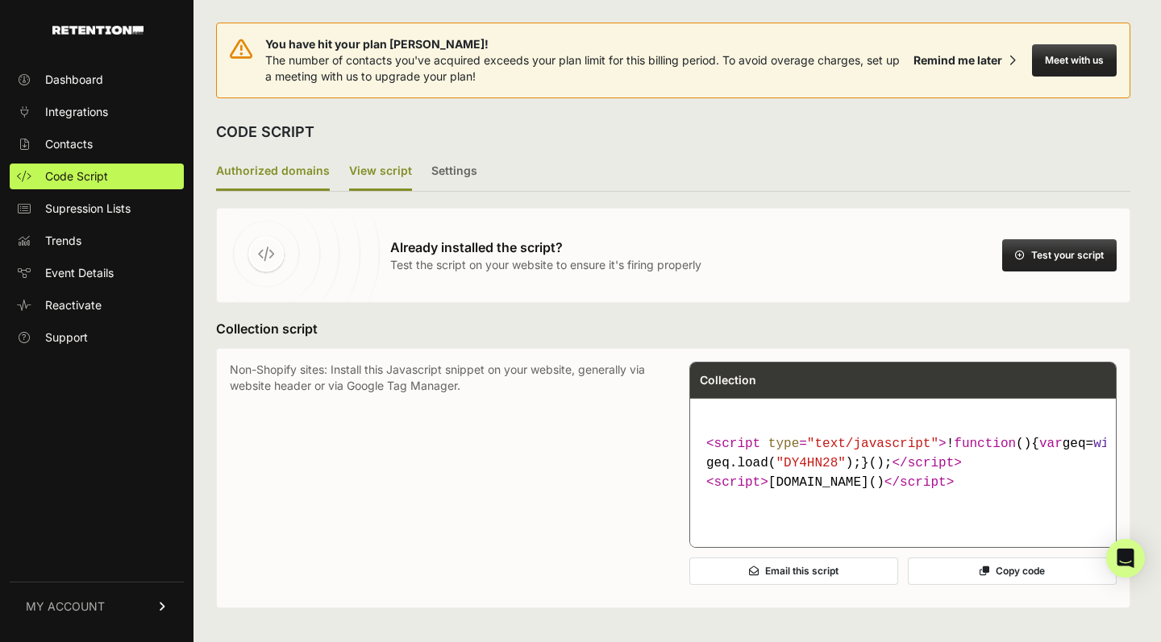
click at [276, 182] on label "Authorized domains" at bounding box center [273, 172] width 114 height 38
click at [0, 0] on input "Authorized domains" at bounding box center [0, 0] width 0 height 0
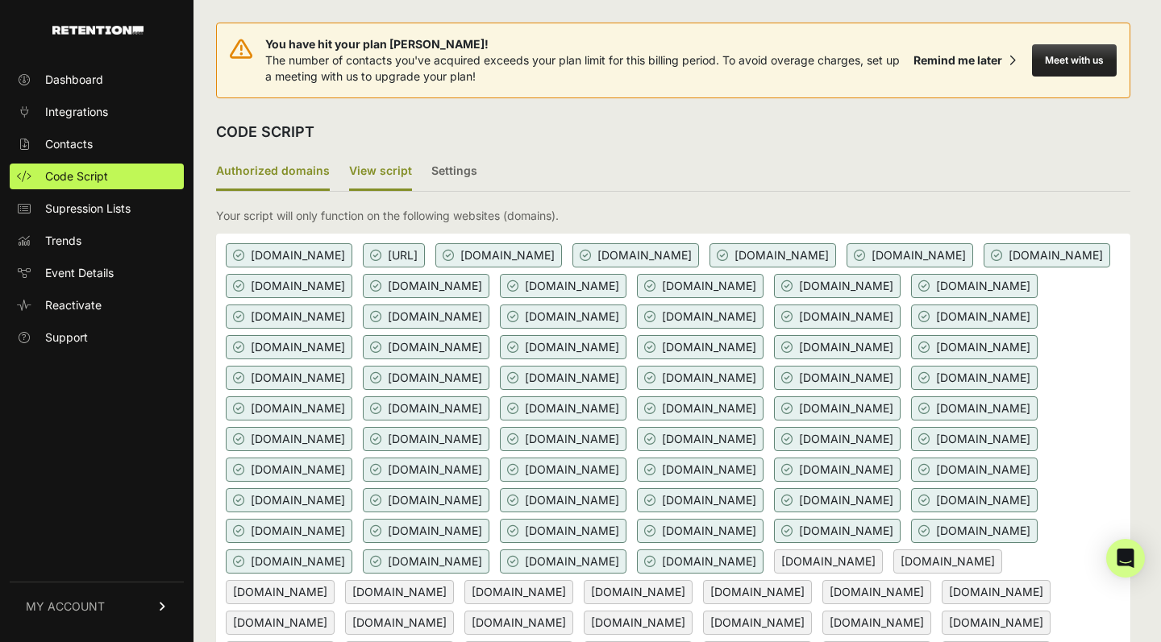
click at [361, 158] on label "View script" at bounding box center [380, 172] width 63 height 38
click at [0, 0] on input "View script" at bounding box center [0, 0] width 0 height 0
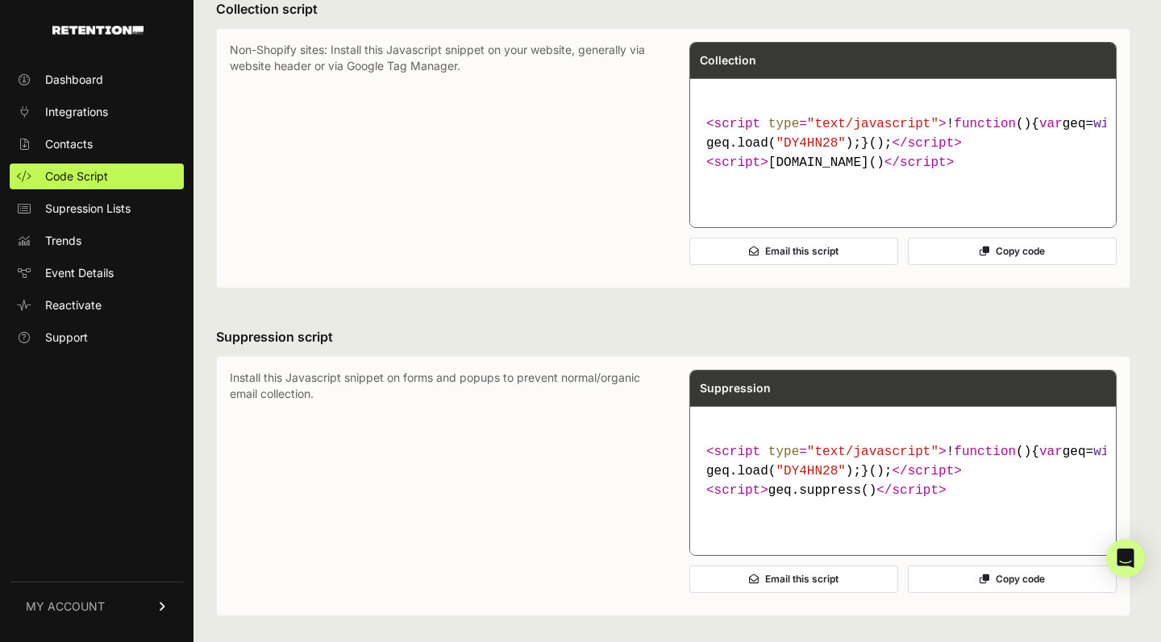
scroll to position [538, 0]
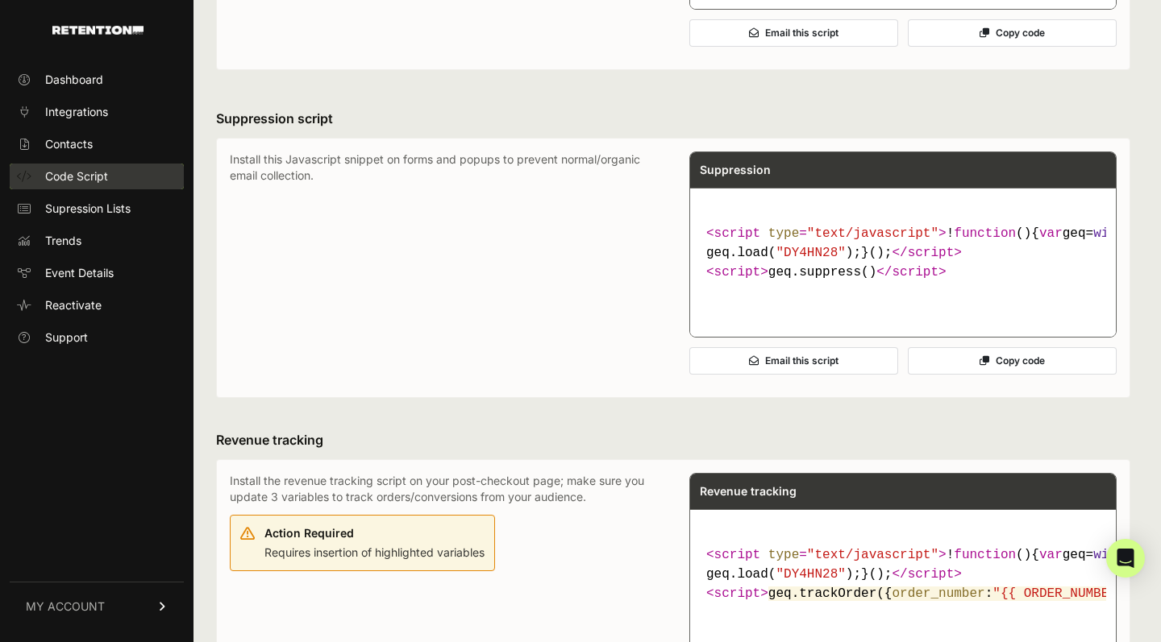
click at [100, 167] on link "Code Script" at bounding box center [97, 177] width 174 height 26
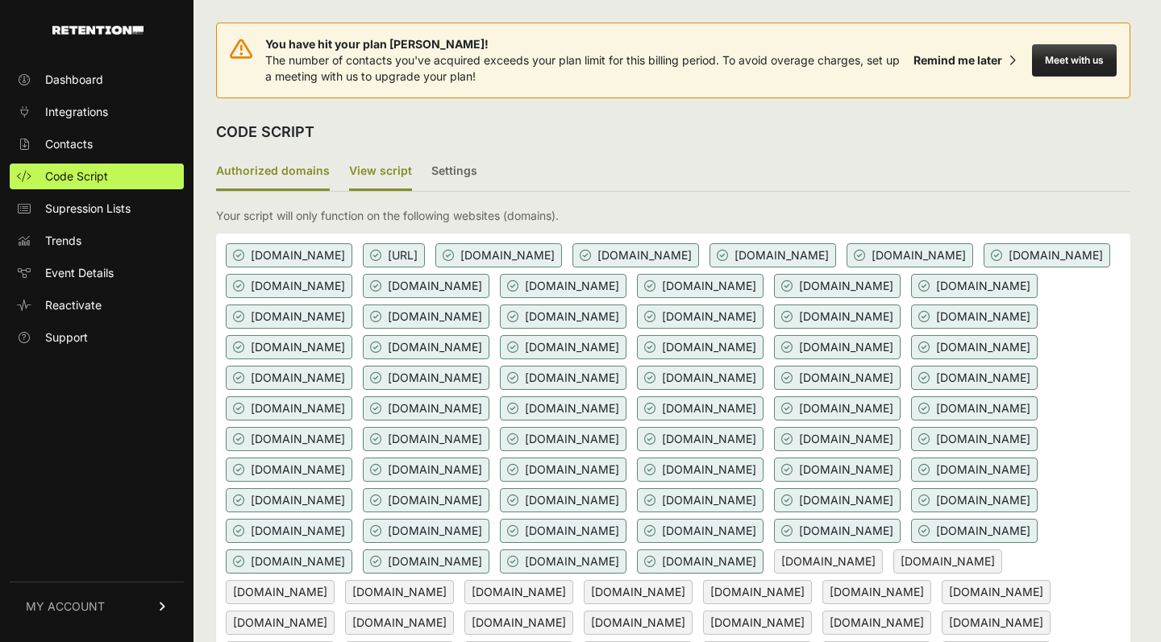
click at [384, 168] on label "View script" at bounding box center [380, 172] width 63 height 38
click at [0, 0] on input "View script" at bounding box center [0, 0] width 0 height 0
